Goal: Task Accomplishment & Management: Complete application form

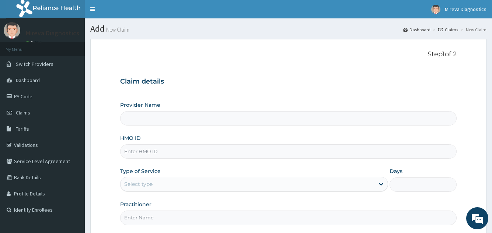
type input "Mireva Medical Services and Diagnostics"
click at [229, 119] on input "Mireva Medical Services and Diagnostics" at bounding box center [288, 118] width 336 height 14
click at [202, 153] on input "HMO ID" at bounding box center [288, 152] width 336 height 14
type input "ERM/10062/E"
click at [294, 87] on div "Claim details Provider Name Mireva Medical Services and Diagnostics HMO ID ERM/…" at bounding box center [288, 147] width 336 height 155
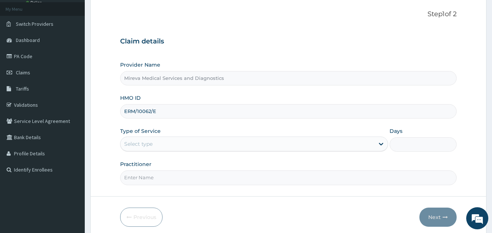
scroll to position [70, 0]
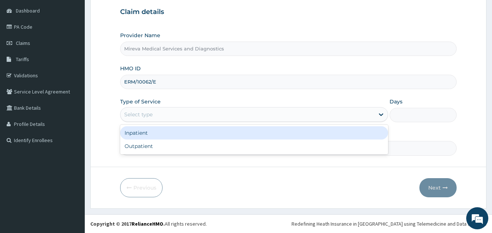
click at [265, 117] on div "Select type" at bounding box center [248, 115] width 254 height 12
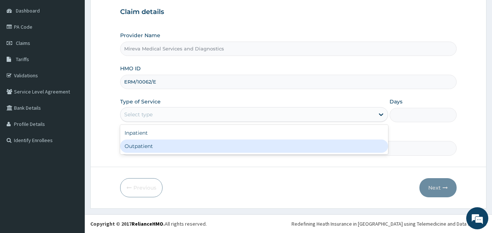
click at [224, 146] on div "Outpatient" at bounding box center [254, 146] width 268 height 13
type input "1"
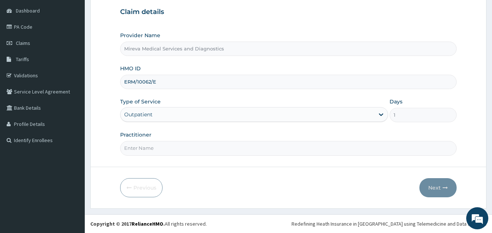
click at [260, 149] on input "Practitioner" at bounding box center [288, 148] width 336 height 14
type input "DR NORA"
click at [434, 188] on button "Next" at bounding box center [438, 188] width 37 height 19
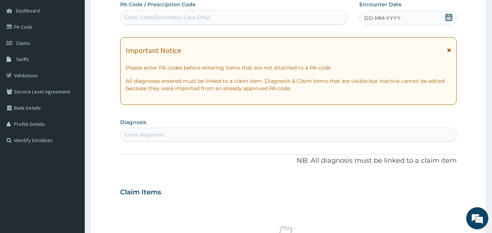
click at [403, 17] on div "DD-MM-YYYY" at bounding box center [408, 18] width 97 height 15
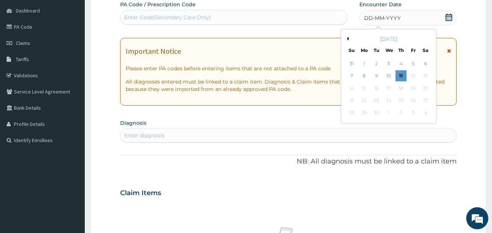
click at [346, 38] on button "Previous Month" at bounding box center [347, 39] width 4 height 4
click at [378, 75] on div "5" at bounding box center [376, 76] width 11 height 11
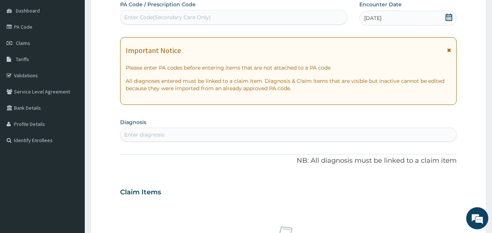
click at [262, 18] on div "Enter Code(Secondary Care Only)" at bounding box center [234, 17] width 226 height 12
paste input "PA/CFDB55"
type input "PA/CFDB55"
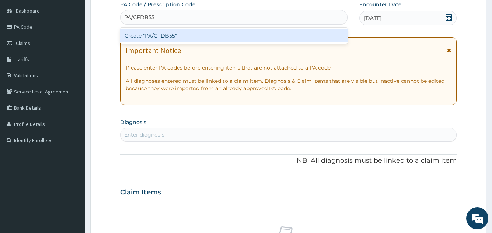
click at [222, 38] on div "Create "PA/CFDB55"" at bounding box center [233, 35] width 227 height 13
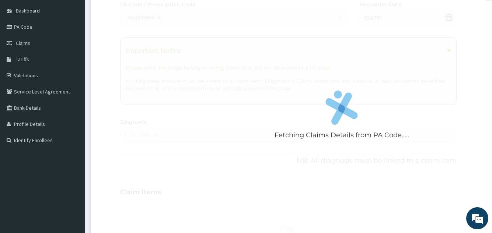
drag, startPoint x: 222, startPoint y: 38, endPoint x: 230, endPoint y: 35, distance: 8.4
click at [230, 35] on div "Fetching Claims Details from PA Code....." at bounding box center [341, 117] width 443 height 233
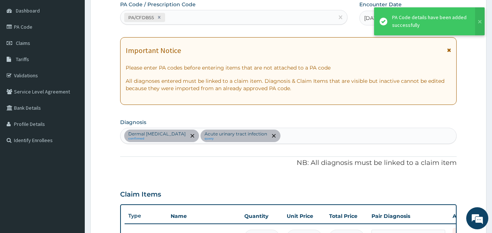
scroll to position [243, 0]
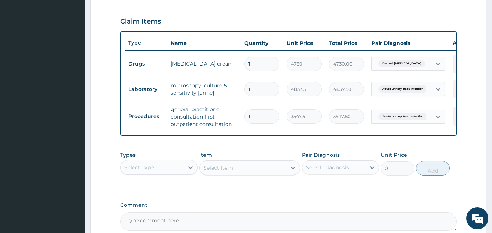
click at [238, 17] on div "Claim Items" at bounding box center [288, 19] width 336 height 19
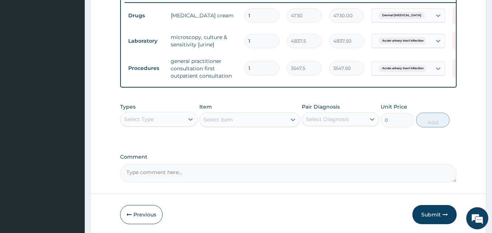
scroll to position [324, 0]
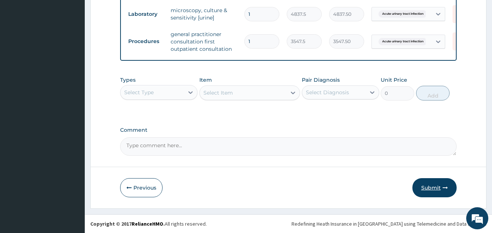
click at [432, 187] on button "Submit" at bounding box center [435, 188] width 44 height 19
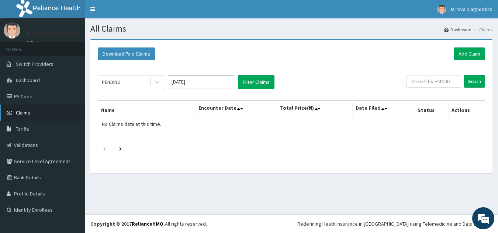
click at [31, 110] on link "Claims" at bounding box center [42, 113] width 85 height 16
click at [156, 82] on icon at bounding box center [156, 82] width 7 height 7
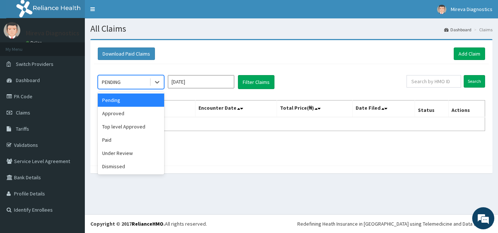
click at [132, 104] on div "Pending" at bounding box center [131, 100] width 66 height 13
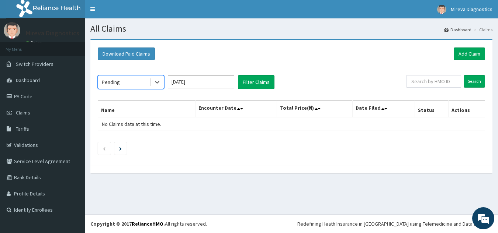
click at [197, 86] on input "Sep 2025" at bounding box center [201, 81] width 66 height 13
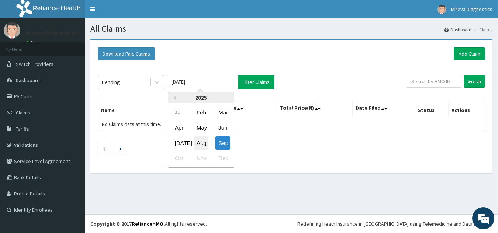
click at [201, 143] on div "Aug" at bounding box center [201, 143] width 15 height 14
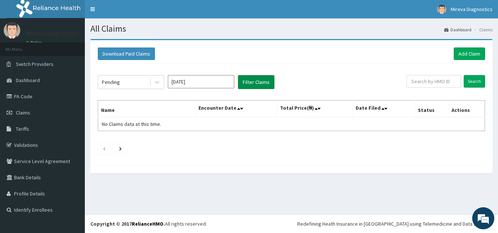
click at [257, 83] on button "Filter Claims" at bounding box center [256, 82] width 37 height 14
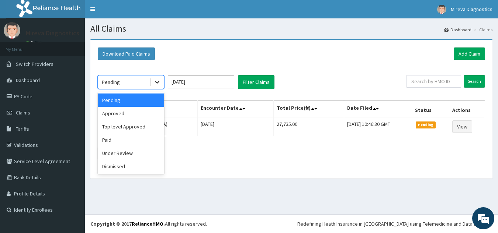
click at [157, 84] on icon at bounding box center [156, 82] width 7 height 7
click at [132, 113] on div "Approved" at bounding box center [131, 113] width 66 height 13
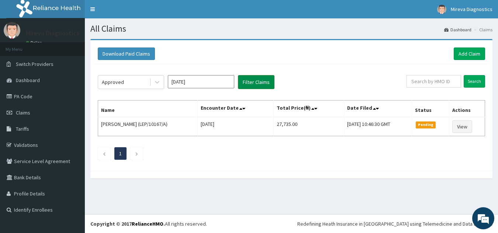
click at [249, 82] on button "Filter Claims" at bounding box center [256, 82] width 37 height 14
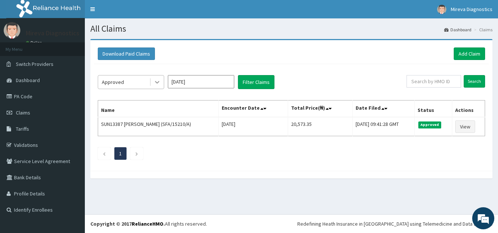
click at [156, 83] on icon at bounding box center [157, 83] width 4 height 3
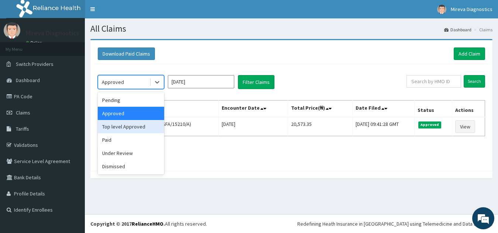
click at [136, 128] on div "Top level Approved" at bounding box center [131, 126] width 66 height 13
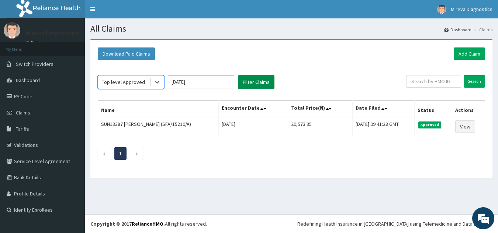
click at [260, 82] on button "Filter Claims" at bounding box center [256, 82] width 37 height 14
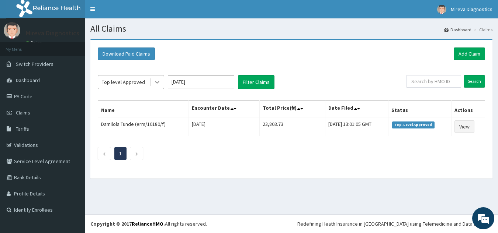
click at [153, 82] on icon at bounding box center [156, 82] width 7 height 7
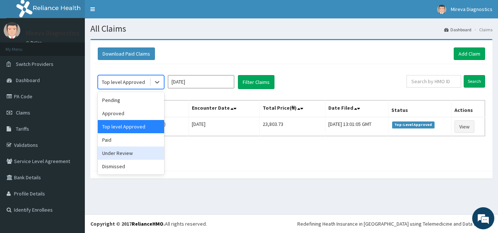
click at [121, 152] on div "Under Review" at bounding box center [131, 153] width 66 height 13
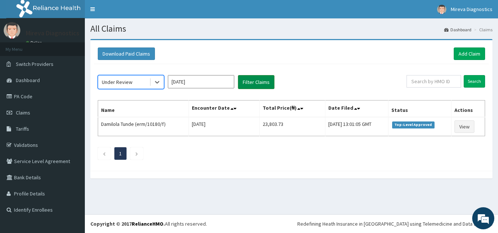
click at [251, 83] on button "Filter Claims" at bounding box center [256, 82] width 37 height 14
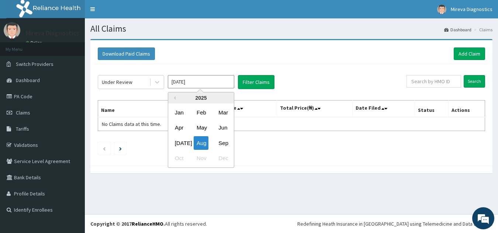
click at [181, 82] on input "Aug 2025" at bounding box center [201, 81] width 66 height 13
click at [223, 141] on div "Sep" at bounding box center [222, 143] width 15 height 14
type input "Sep 2025"
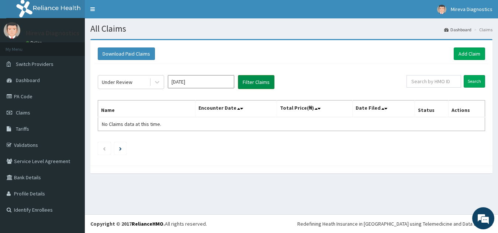
click at [259, 84] on button "Filter Claims" at bounding box center [256, 82] width 37 height 14
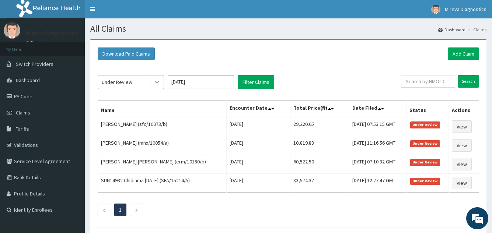
click at [155, 81] on icon at bounding box center [156, 82] width 7 height 7
click at [228, 52] on div "Download Paid Claims Add Claim" at bounding box center [289, 54] width 382 height 13
click at [155, 81] on icon at bounding box center [156, 82] width 7 height 7
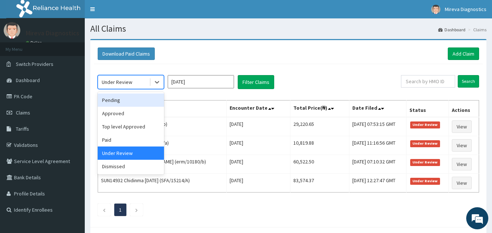
click at [127, 100] on div "Pending" at bounding box center [131, 100] width 66 height 13
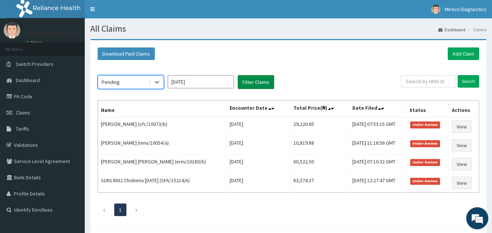
click at [249, 82] on button "Filter Claims" at bounding box center [256, 82] width 37 height 14
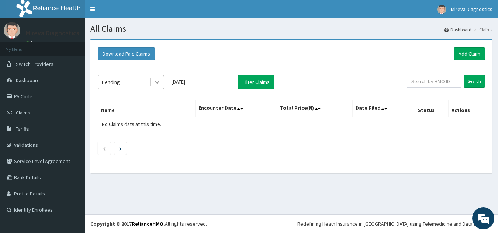
click at [156, 82] on icon at bounding box center [156, 82] width 7 height 7
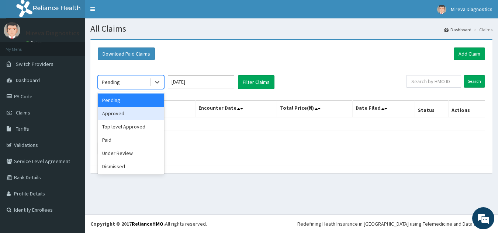
click at [127, 113] on div "Approved" at bounding box center [131, 113] width 66 height 13
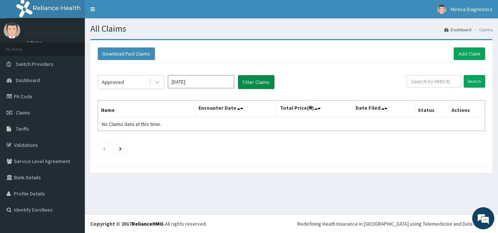
click at [257, 81] on button "Filter Claims" at bounding box center [256, 82] width 37 height 14
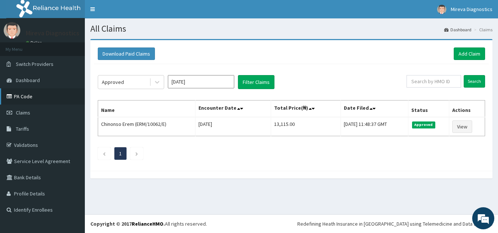
click at [38, 96] on link "PA Code" at bounding box center [42, 97] width 85 height 16
